Goal: Book appointment/travel/reservation

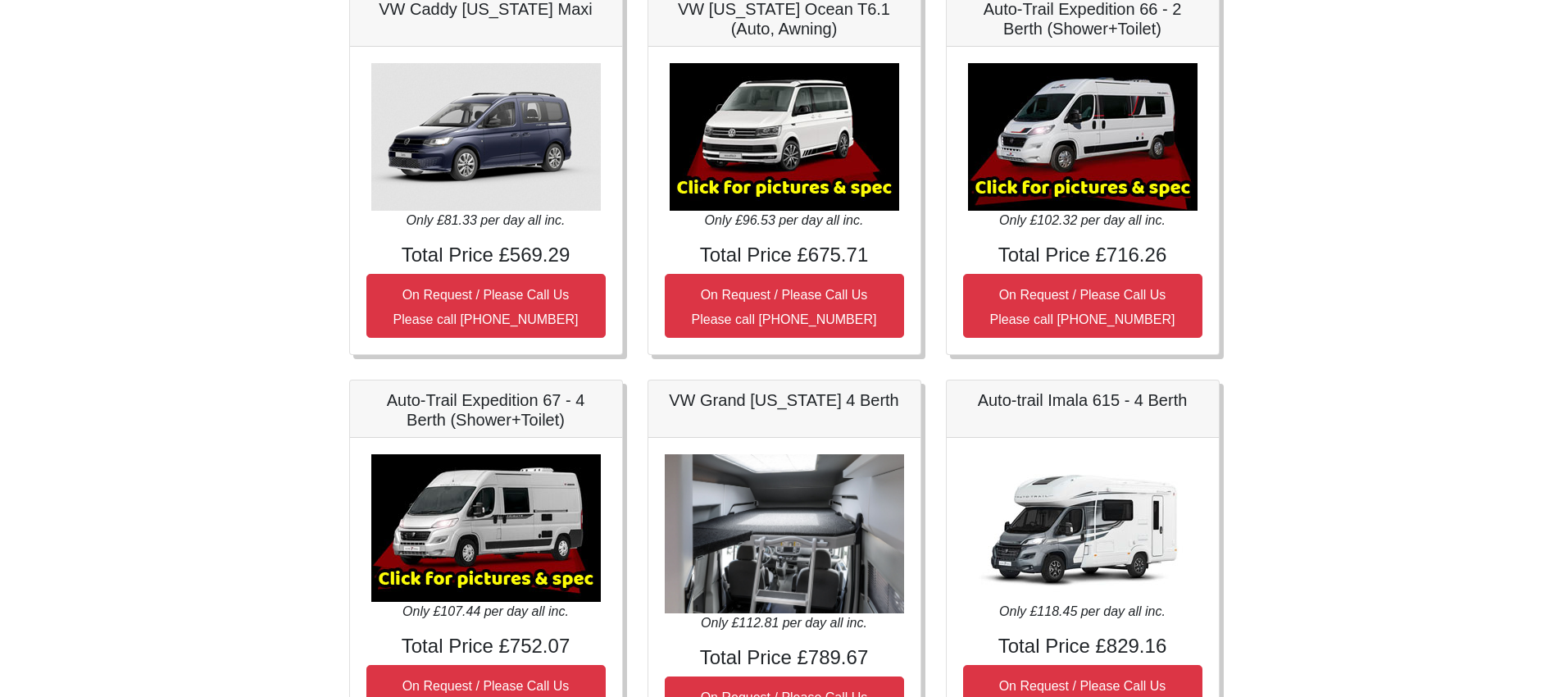
scroll to position [331, 0]
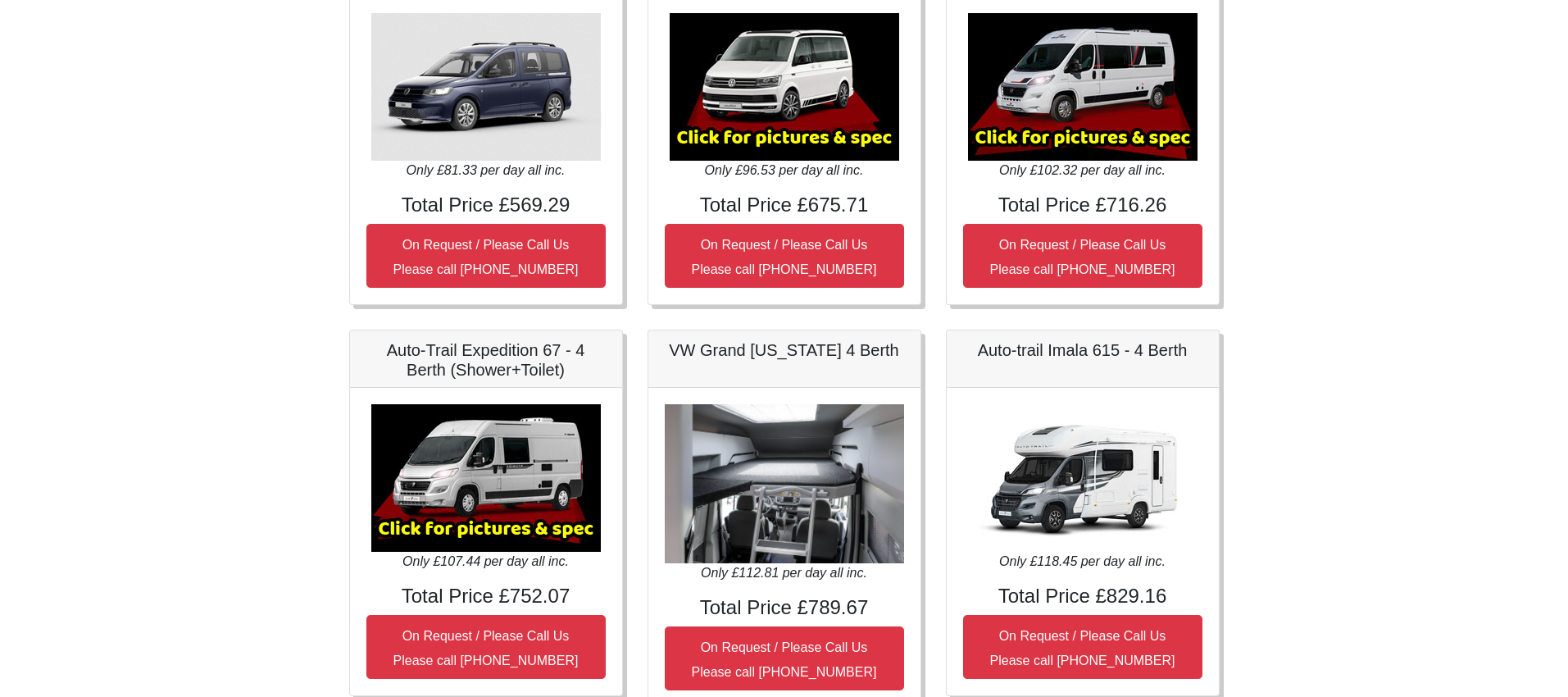
click at [526, 491] on img at bounding box center [485, 478] width 229 height 148
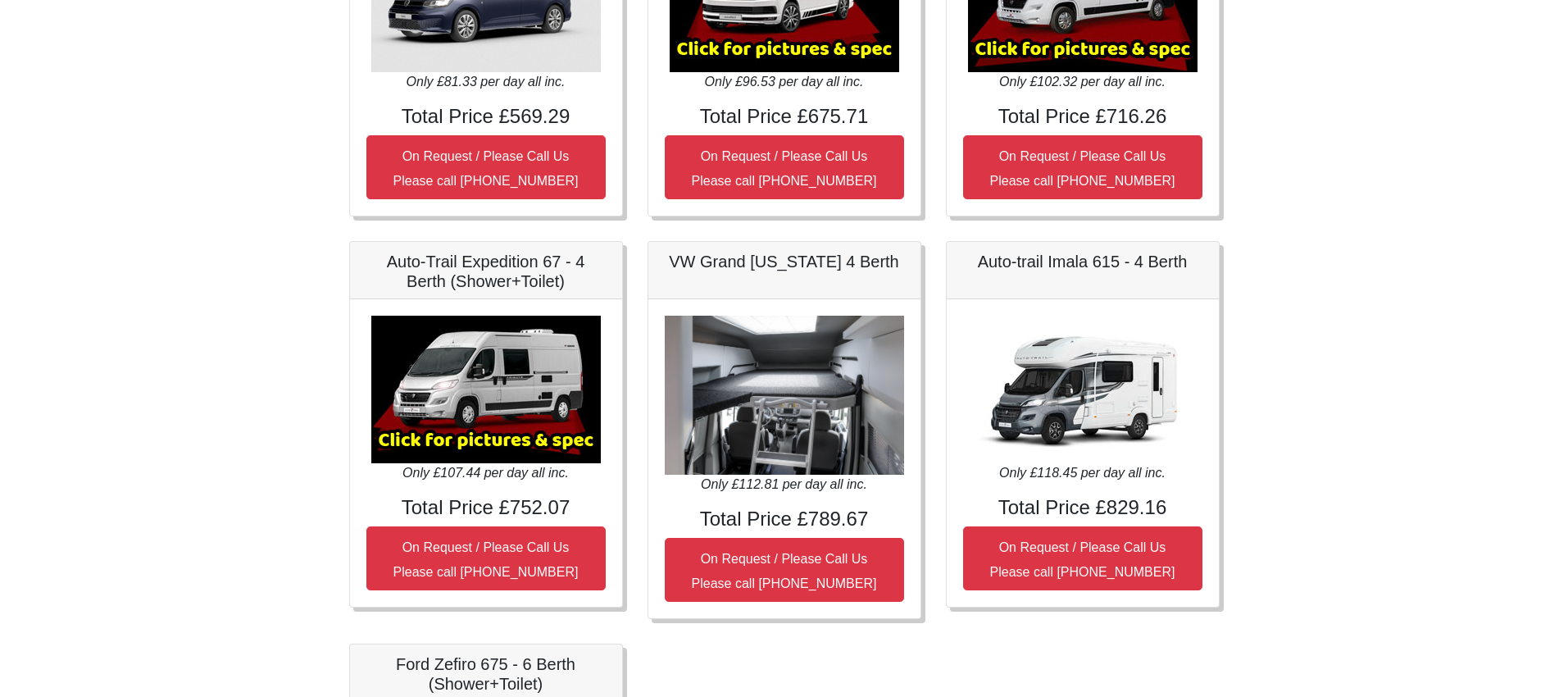
scroll to position [420, 0]
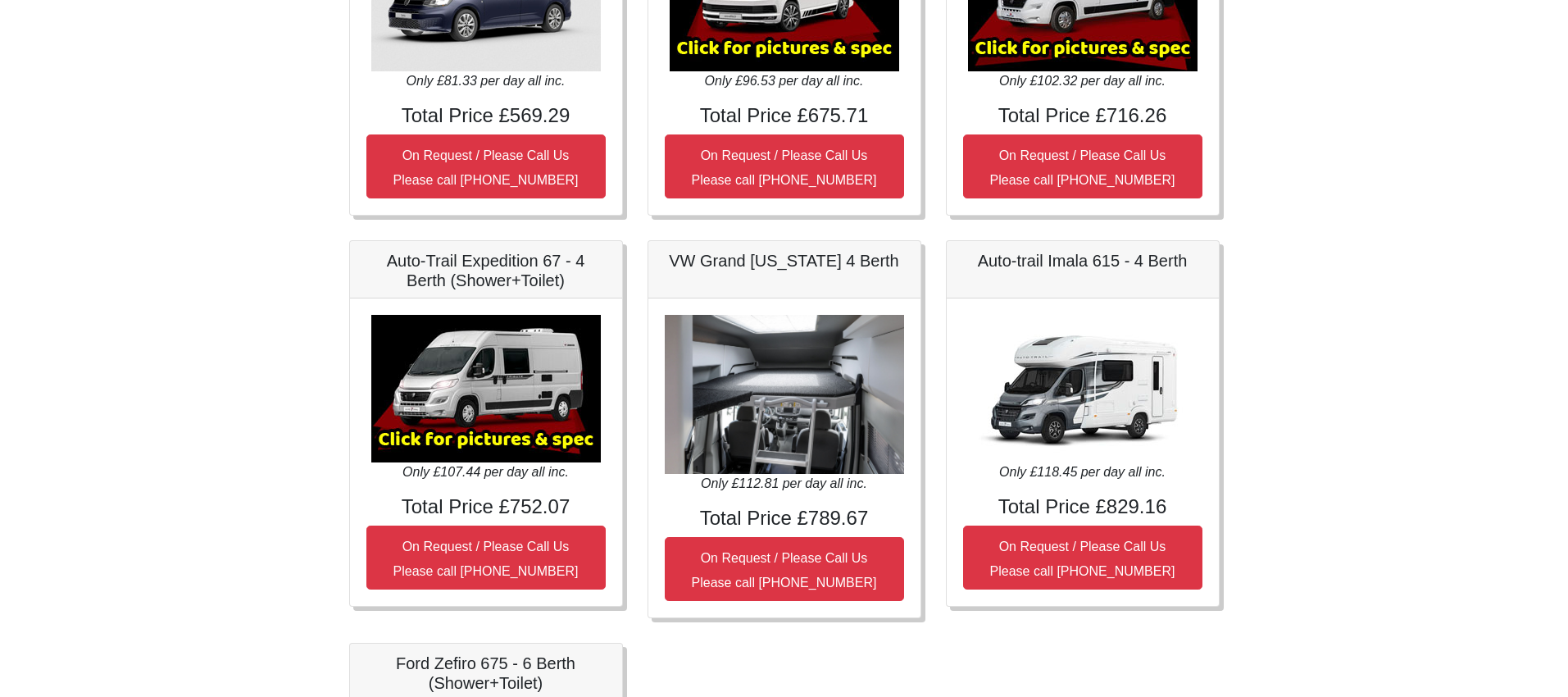
drag, startPoint x: 508, startPoint y: 413, endPoint x: 488, endPoint y: 513, distance: 102.0
click at [508, 413] on img at bounding box center [485, 388] width 229 height 148
click at [475, 438] on img at bounding box center [485, 388] width 229 height 148
click at [393, 442] on img at bounding box center [485, 388] width 229 height 148
click at [432, 425] on img at bounding box center [485, 388] width 229 height 148
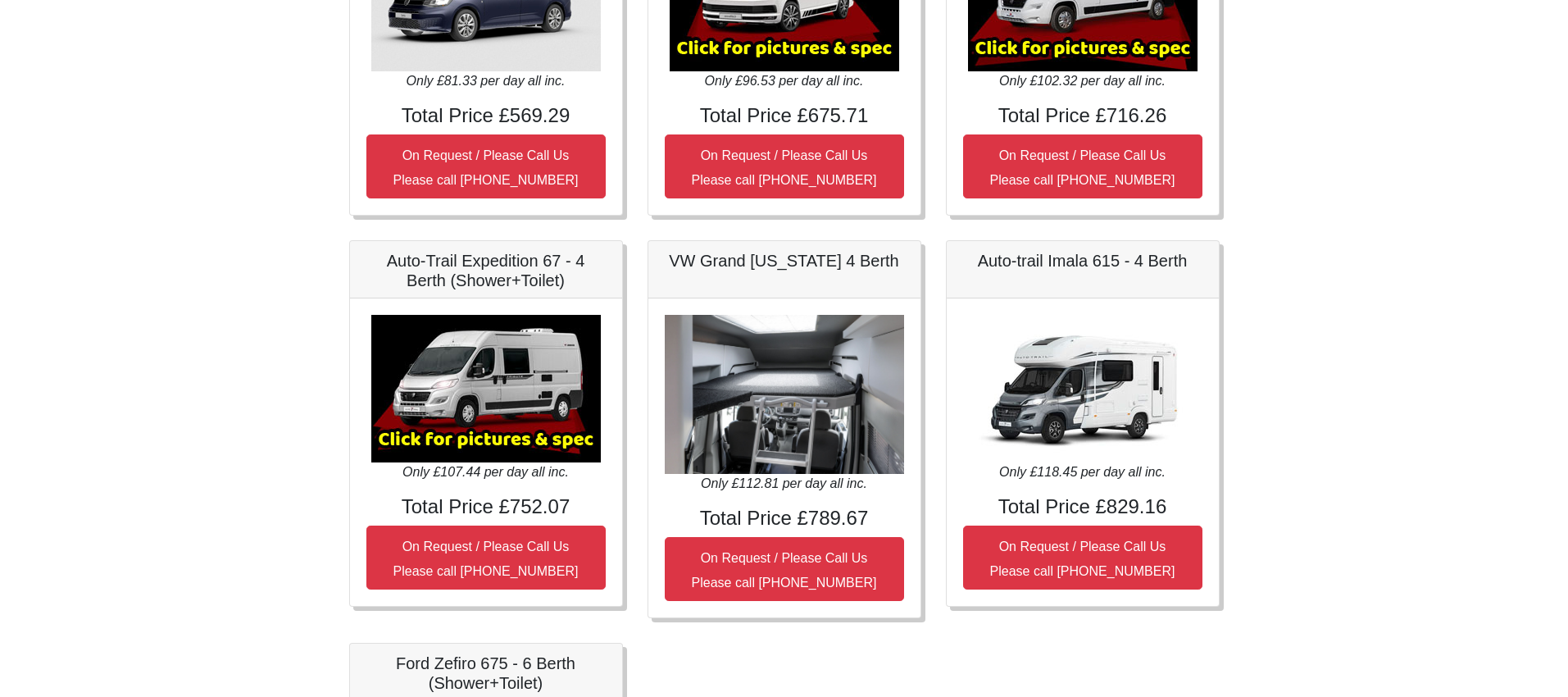
click at [432, 426] on img at bounding box center [485, 388] width 229 height 148
drag, startPoint x: 515, startPoint y: 345, endPoint x: 468, endPoint y: 279, distance: 81.0
click at [515, 345] on img at bounding box center [485, 388] width 229 height 148
click at [463, 265] on h5 "Auto-Trail Expedition 67 - 4 Berth (Shower+Toilet)" at bounding box center [486, 270] width 239 height 40
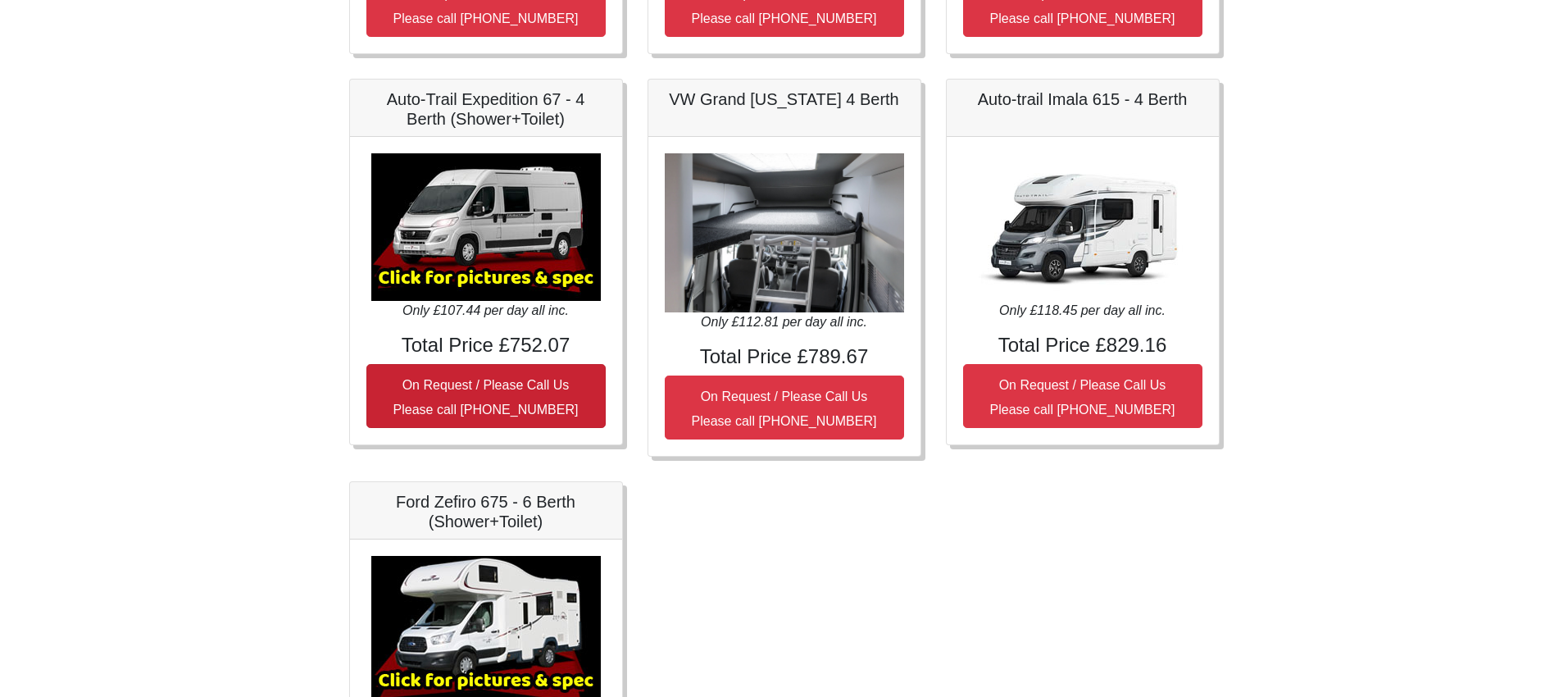
scroll to position [587, 0]
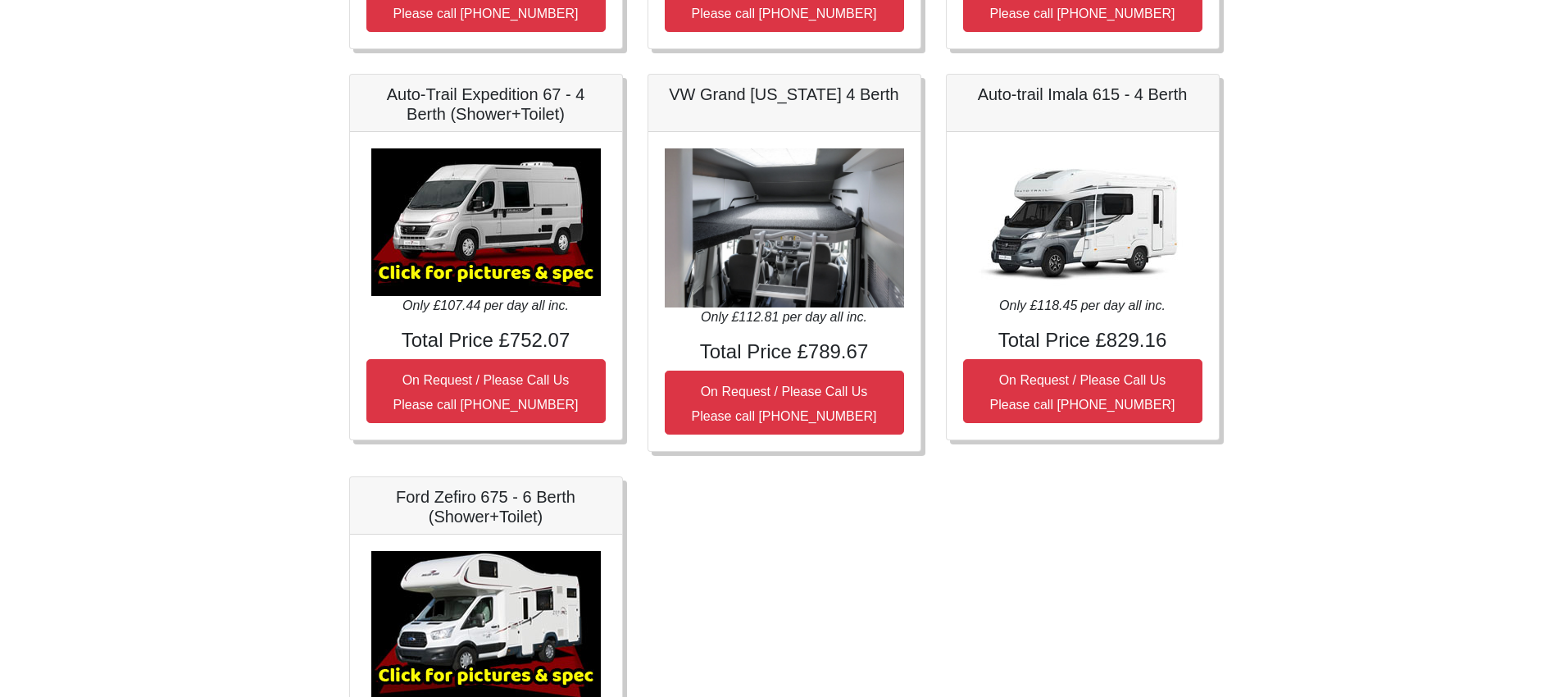
click at [1089, 202] on img at bounding box center [1082, 222] width 229 height 148
click at [829, 221] on img at bounding box center [784, 229] width 239 height 160
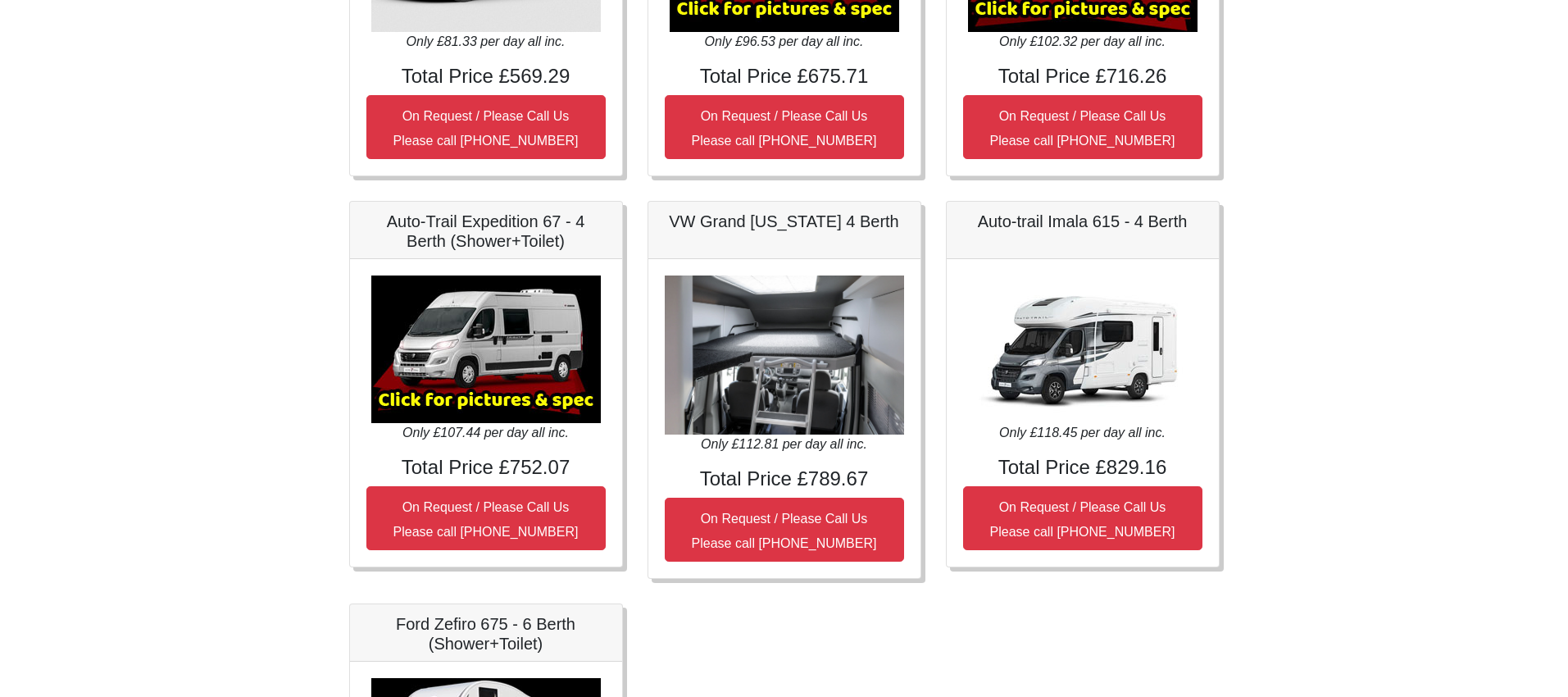
scroll to position [485, 0]
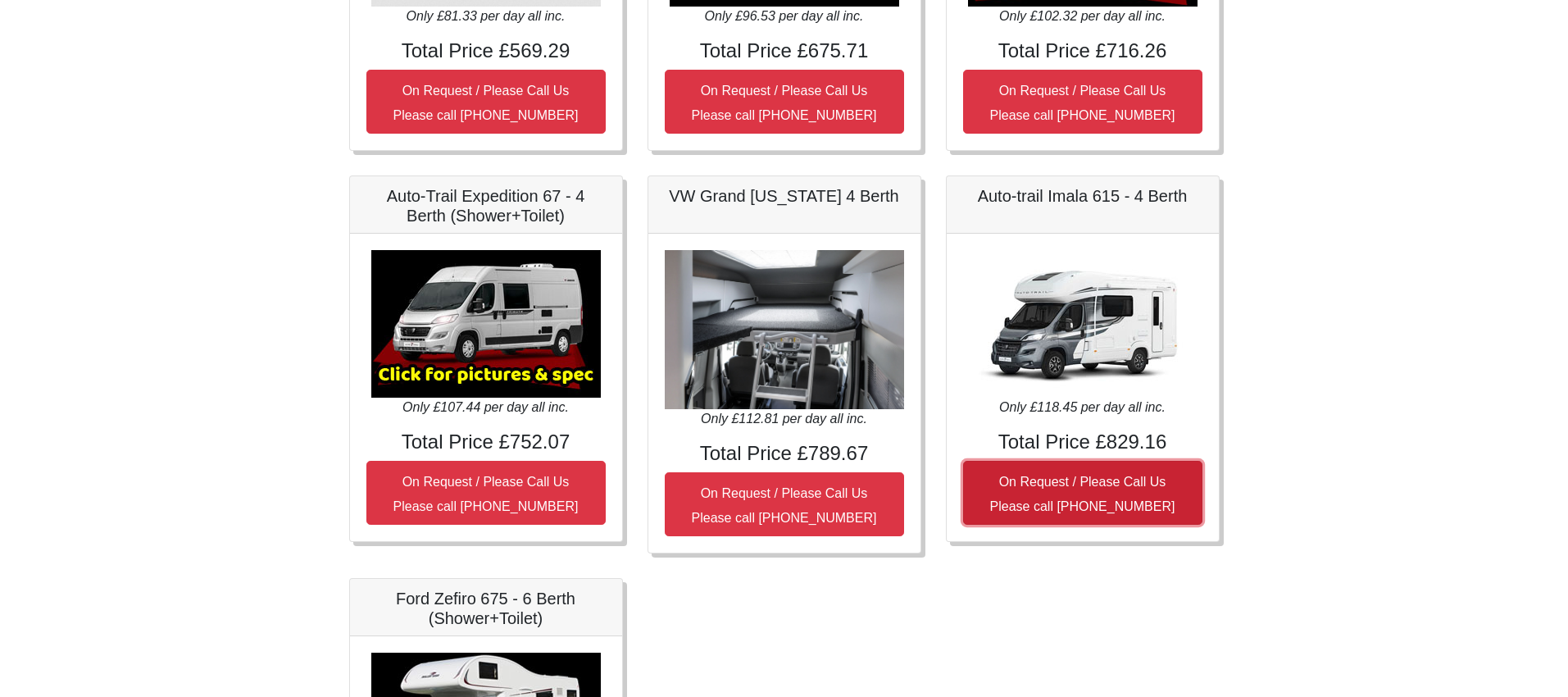
click at [1074, 488] on small "On Request / Please Call Us Please call [PHONE_NUMBER]" at bounding box center [1082, 494] width 185 height 39
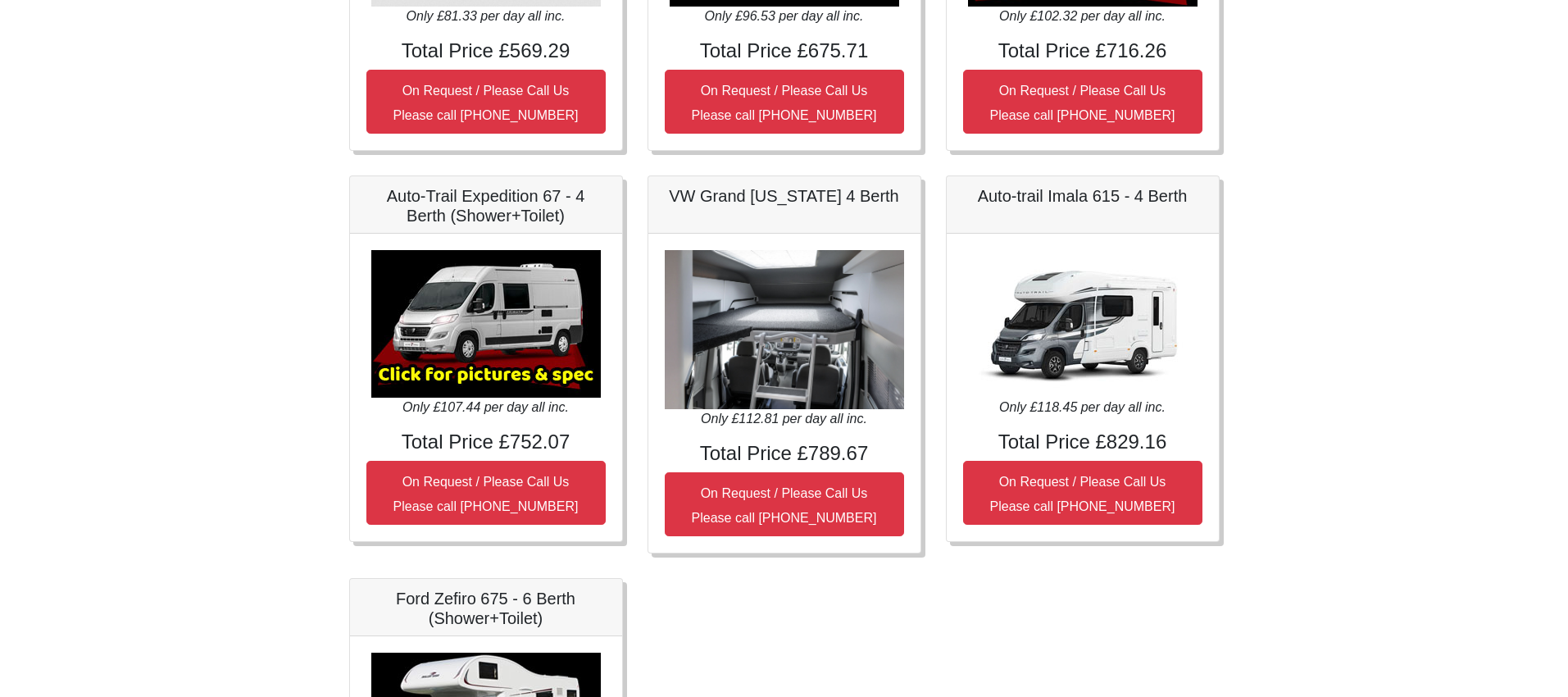
click at [1065, 393] on img at bounding box center [1082, 323] width 229 height 148
click at [1080, 334] on img at bounding box center [1082, 323] width 229 height 148
click at [1053, 192] on h5 "Auto-trail Imala 615 - 4 Berth" at bounding box center [1083, 196] width 239 height 19
